Goal: Find contact information: Find contact information

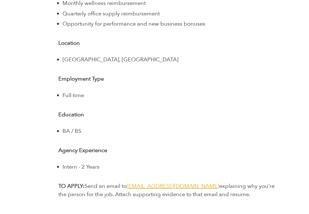
scroll to position [853, 0]
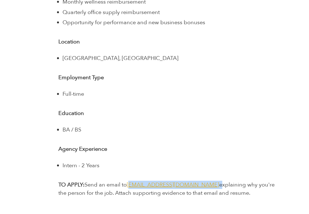
drag, startPoint x: 198, startPoint y: 186, endPoint x: 130, endPoint y: 181, distance: 68.4
click at [130, 181] on p "TO APPLY: Send an email to jointheteam@treblepr.com explaining why you're the p…" at bounding box center [166, 189] width 217 height 17
drag, startPoint x: 129, startPoint y: 183, endPoint x: 196, endPoint y: 182, distance: 67.5
click at [196, 182] on p "TO APPLY: Send an email to jointheteam@treblepr.com explaining why you're the p…" at bounding box center [166, 189] width 217 height 17
copy span "[EMAIL_ADDRESS][DOMAIN_NAME]"
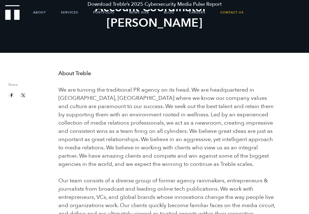
scroll to position [0, 0]
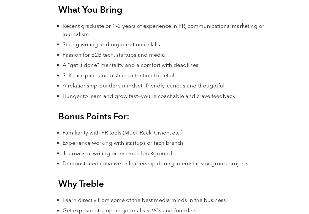
scroll to position [607, 0]
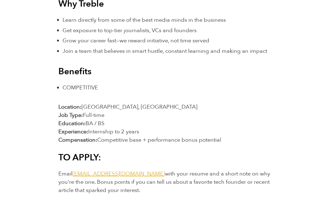
scroll to position [754, 0]
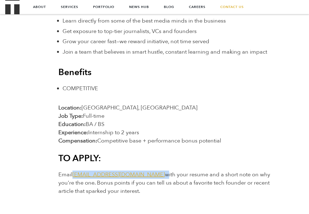
drag, startPoint x: 142, startPoint y: 157, endPoint x: 73, endPoint y: 157, distance: 68.3
click at [73, 171] on span "Email [EMAIL_ADDRESS][DOMAIN_NAME] with your resume and a short note on why you…" at bounding box center [164, 183] width 212 height 24
copy span "[EMAIL_ADDRESS][DOMAIN_NAME]"
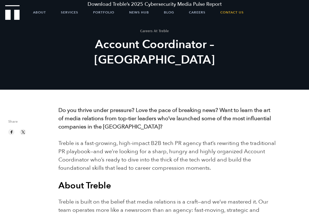
drag, startPoint x: 253, startPoint y: 161, endPoint x: 57, endPoint y: 109, distance: 202.6
copy div "Do you thrive under pressure? Love the pace of breaking news? Want to learn the…"
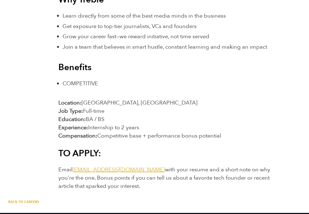
scroll to position [766, 0]
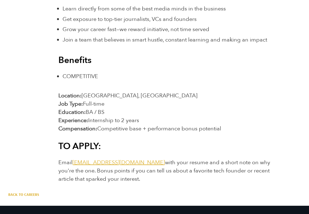
click at [156, 159] on span "Email [EMAIL_ADDRESS][DOMAIN_NAME] with your resume and a short note on why you…" at bounding box center [164, 171] width 212 height 24
drag, startPoint x: 121, startPoint y: 163, endPoint x: 70, endPoint y: 155, distance: 51.5
click at [70, 159] on p "Email [EMAIL_ADDRESS][DOMAIN_NAME] with your resume and a short note on why you…" at bounding box center [166, 171] width 217 height 25
copy span "Bonus points if you can tell us about a favorite tech founder or recent article…"
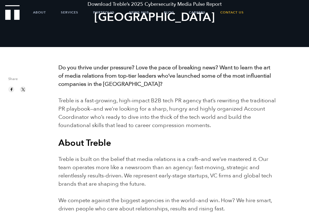
scroll to position [0, 0]
